Goal: Information Seeking & Learning: Find contact information

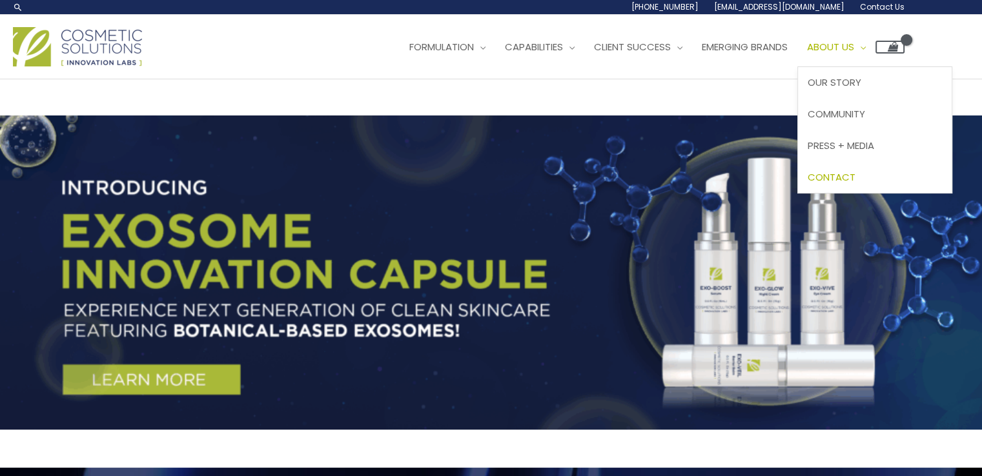
click at [864, 168] on link "Contact" at bounding box center [875, 177] width 154 height 32
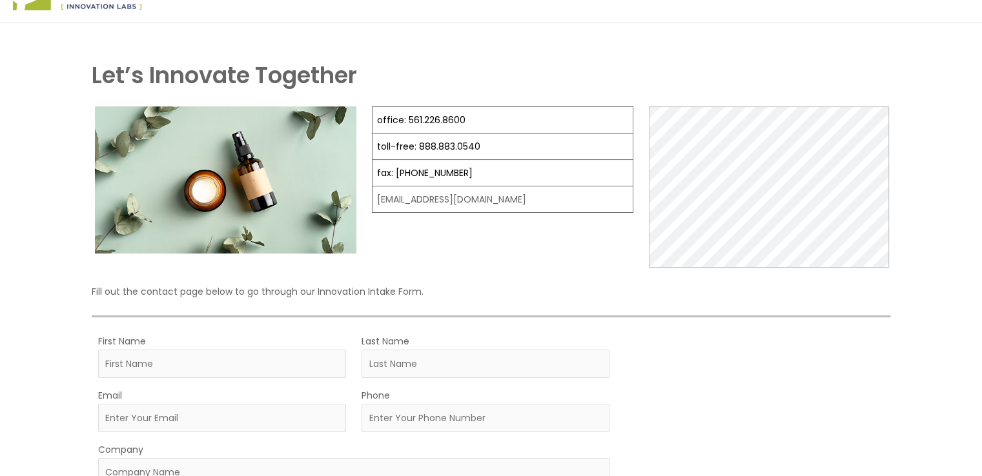
scroll to position [57, 0]
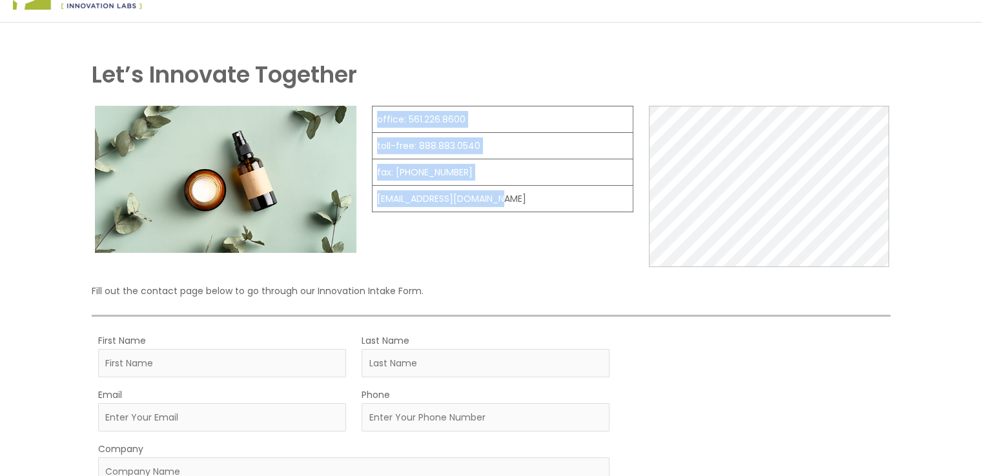
drag, startPoint x: 505, startPoint y: 197, endPoint x: 367, endPoint y: 187, distance: 138.5
click at [367, 187] on div "office: 561.226.8600 toll-free: [PHONE_NUMBER] fax: [PHONE_NUMBER] [EMAIL_ADDRE…" at bounding box center [491, 186] width 799 height 161
click at [427, 224] on figure "office: 561.226.8600 toll-free: [PHONE_NUMBER] fax: [PHONE_NUMBER] [EMAIL_ADDRE…" at bounding box center [502, 166] width 261 height 120
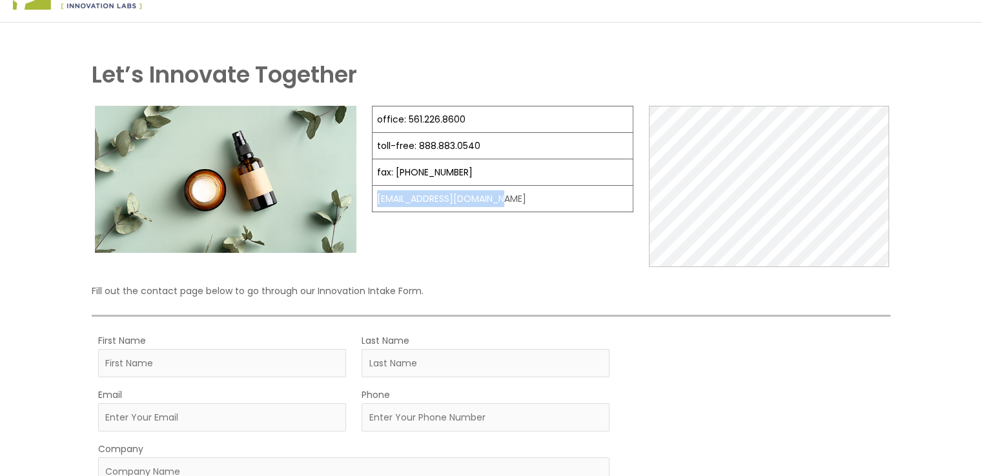
drag, startPoint x: 504, startPoint y: 197, endPoint x: 374, endPoint y: 199, distance: 129.1
click at [374, 199] on td "[EMAIL_ADDRESS][DOMAIN_NAME]" at bounding box center [502, 199] width 261 height 26
copy td "[EMAIL_ADDRESS][DOMAIN_NAME]"
